Goal: Find specific page/section

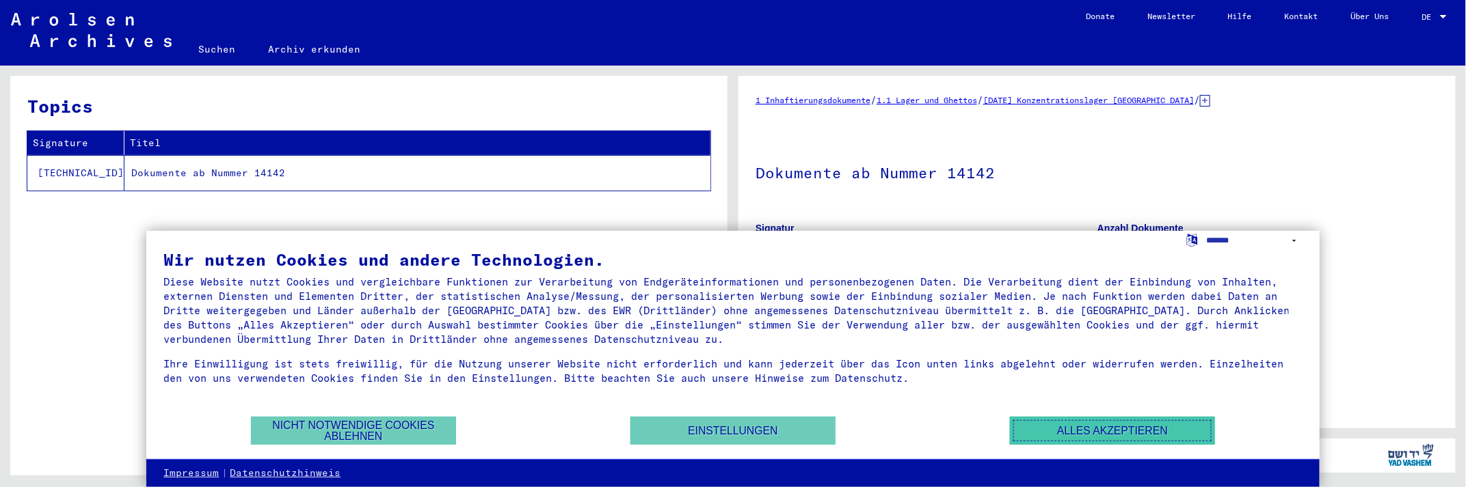
click at [1082, 429] on button "Alles akzeptieren" at bounding box center [1112, 431] width 205 height 28
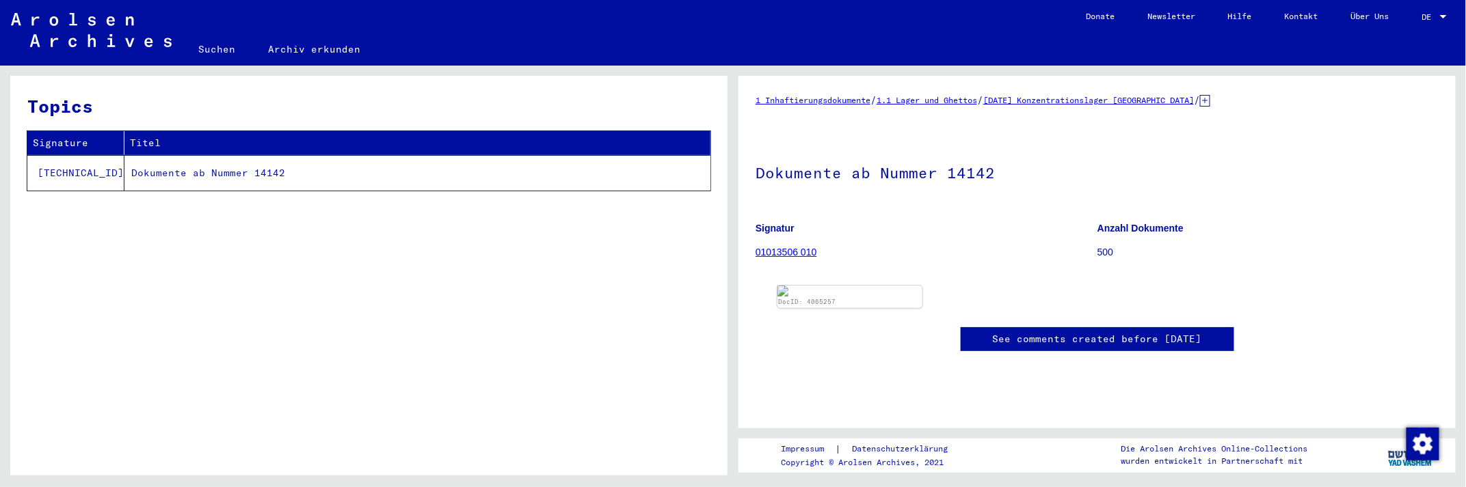
click at [136, 167] on td "Dokumente ab Nummer 14142" at bounding box center [417, 173] width 586 height 36
click at [157, 142] on th "Titel" at bounding box center [417, 143] width 586 height 24
click at [153, 171] on td "Dokumente ab Nummer 14142" at bounding box center [417, 173] width 586 height 36
click at [790, 251] on link "01013506 010" at bounding box center [786, 252] width 62 height 11
